Goal: Task Accomplishment & Management: Manage account settings

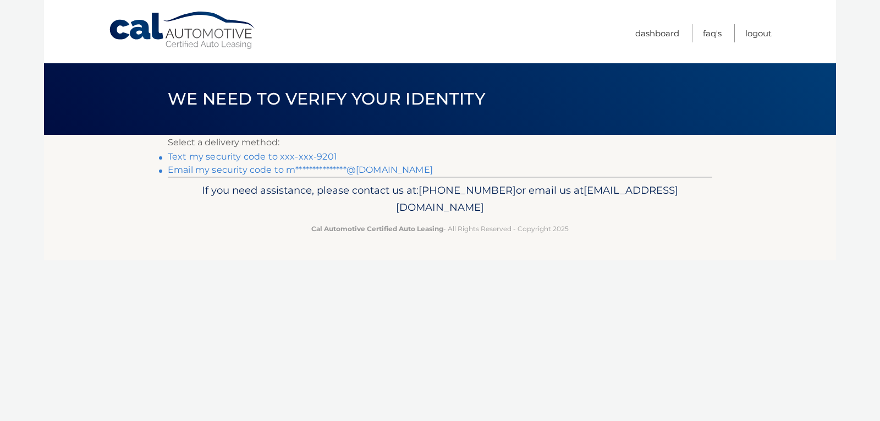
click at [299, 157] on link "Text my security code to xxx-xxx-9201" at bounding box center [252, 156] width 169 height 10
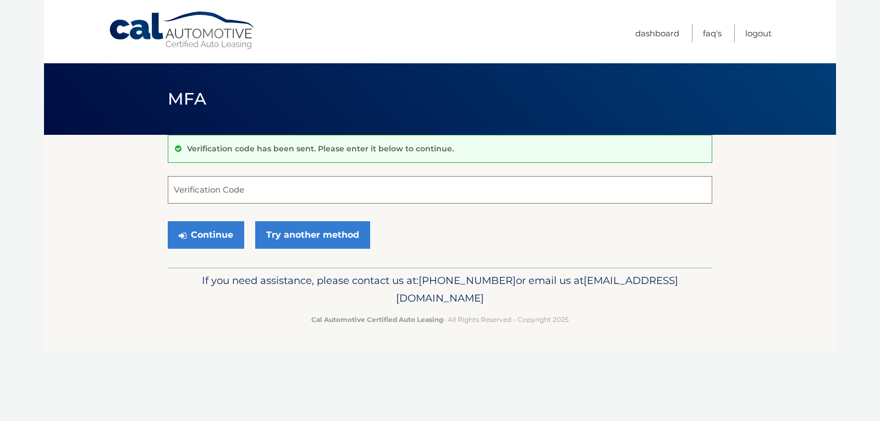
click at [241, 178] on input "Verification Code" at bounding box center [440, 190] width 545 height 28
type input "277227"
click at [168, 221] on button "Continue" at bounding box center [206, 235] width 76 height 28
click at [205, 236] on button "Continue" at bounding box center [206, 235] width 76 height 28
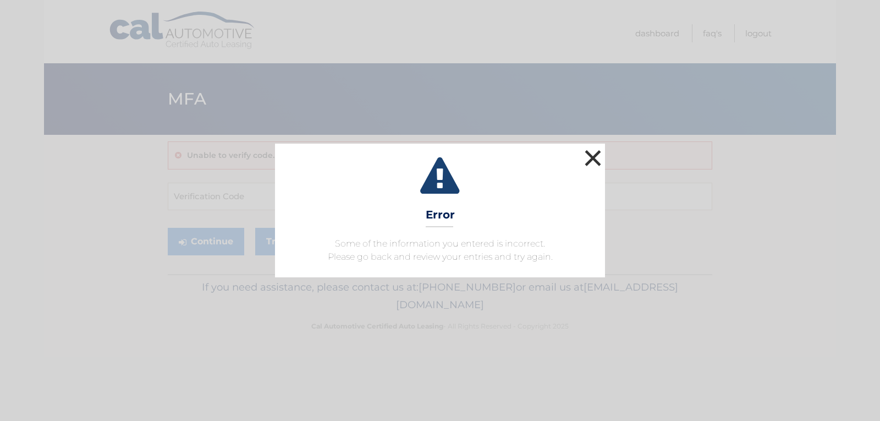
click at [593, 155] on button "×" at bounding box center [593, 158] width 22 height 22
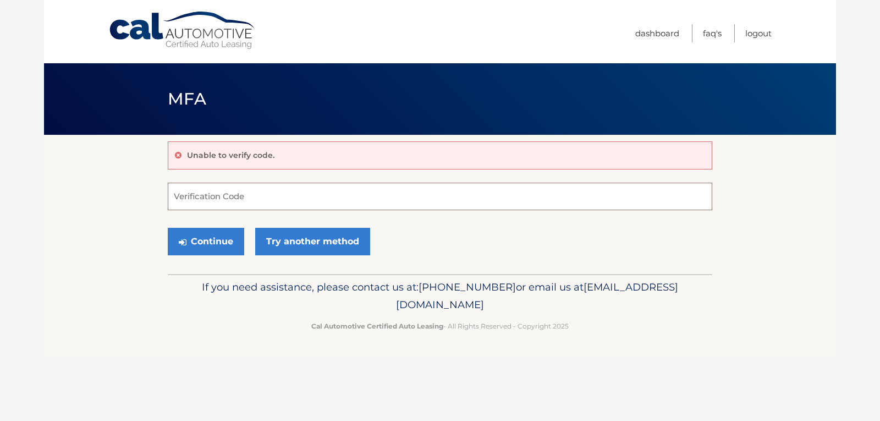
click at [279, 196] on input "Verification Code" at bounding box center [440, 197] width 545 height 28
type input "277227"
click at [220, 242] on button "Continue" at bounding box center [206, 242] width 76 height 28
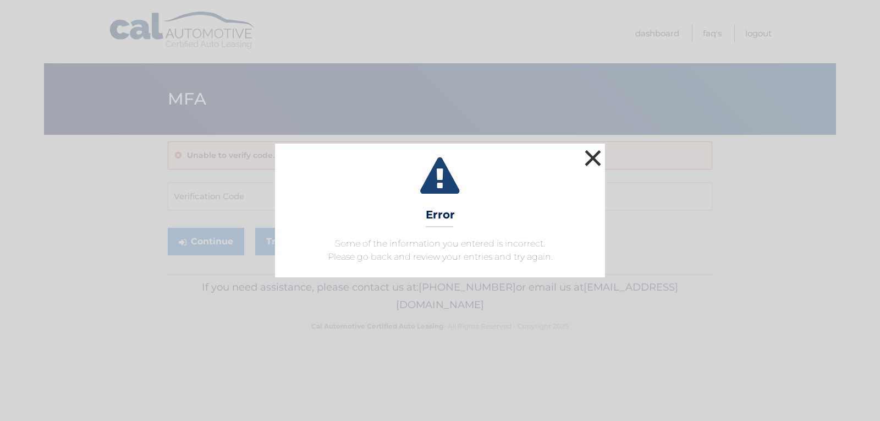
click at [594, 153] on button "×" at bounding box center [593, 158] width 22 height 22
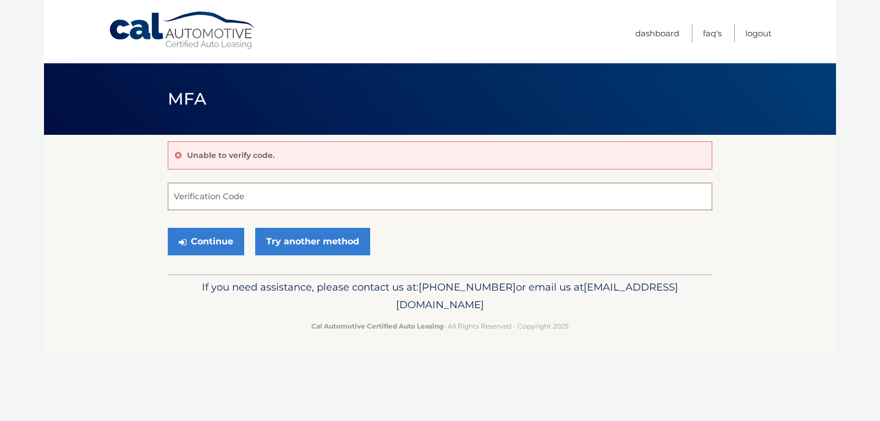
drag, startPoint x: 127, startPoint y: 13, endPoint x: 254, endPoint y: 200, distance: 226.0
click at [254, 200] on input "Verification Code" at bounding box center [440, 197] width 545 height 28
type input "277227"
click at [168, 228] on button "Continue" at bounding box center [206, 242] width 76 height 28
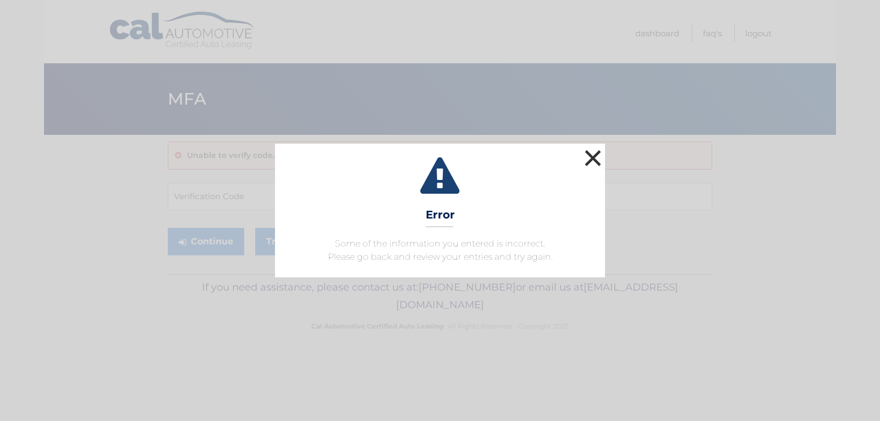
drag, startPoint x: 596, startPoint y: 158, endPoint x: 564, endPoint y: 173, distance: 35.0
click at [592, 161] on button "×" at bounding box center [593, 158] width 22 height 22
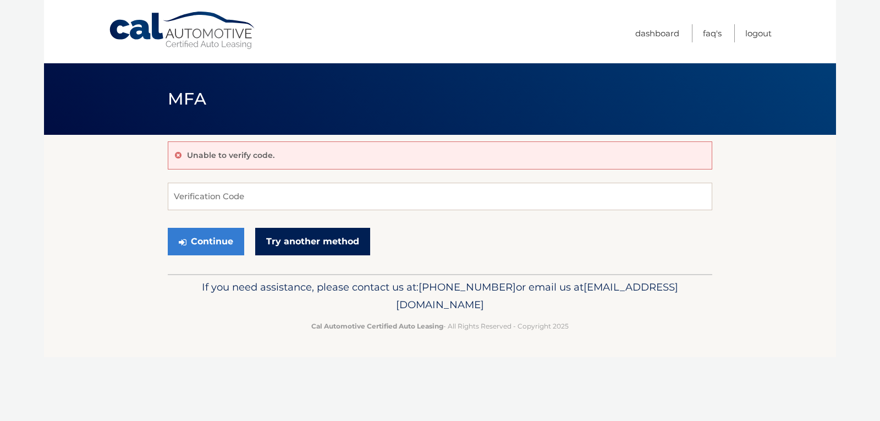
click at [340, 242] on link "Try another method" at bounding box center [312, 242] width 115 height 28
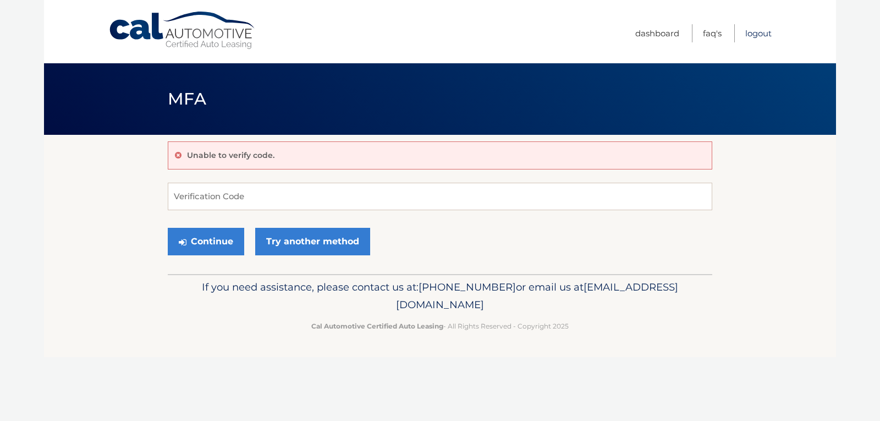
click at [752, 30] on link "Logout" at bounding box center [758, 33] width 26 height 18
